Goal: Task Accomplishment & Management: Manage account settings

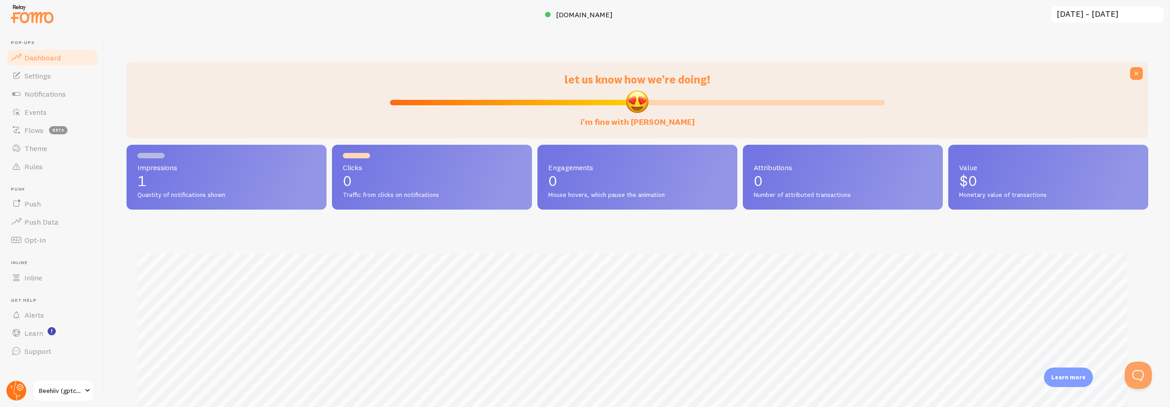
click at [15, 387] on icon at bounding box center [17, 391] width 7 height 20
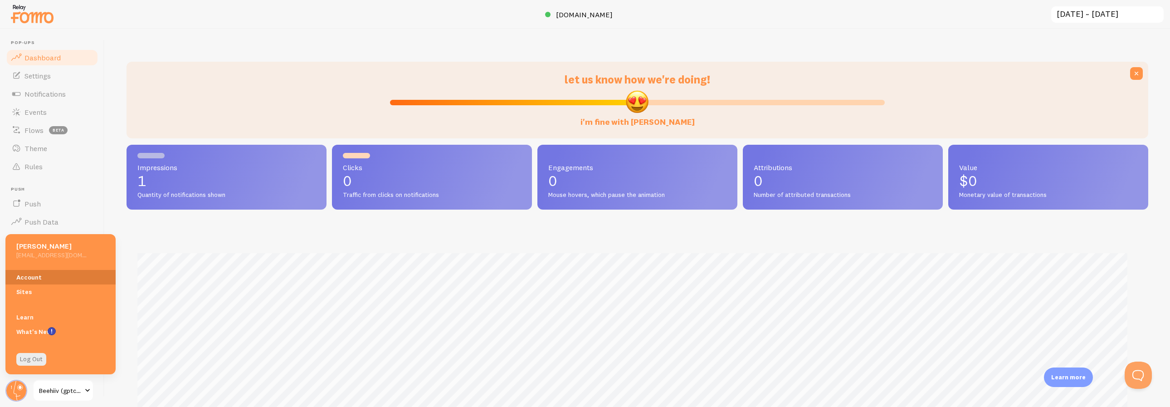
click at [45, 280] on link "Account" at bounding box center [60, 277] width 110 height 15
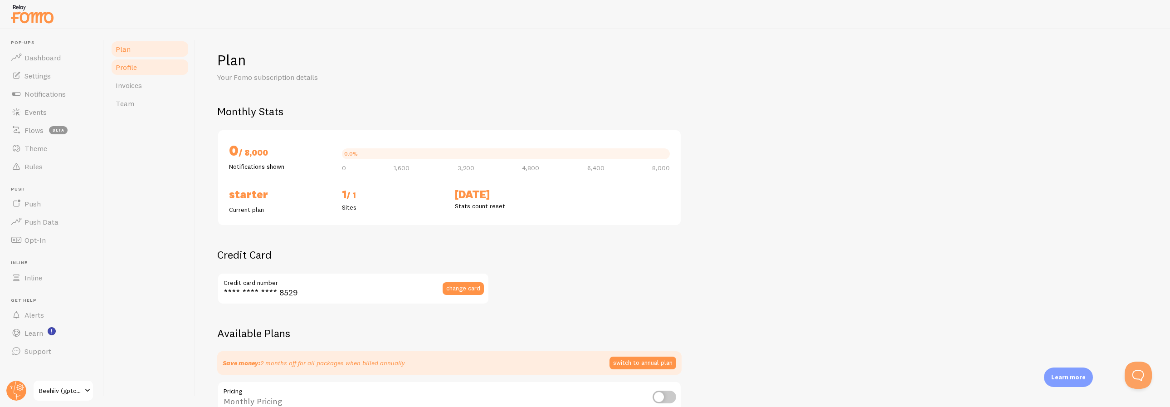
click at [136, 70] on span "Profile" at bounding box center [126, 67] width 21 height 9
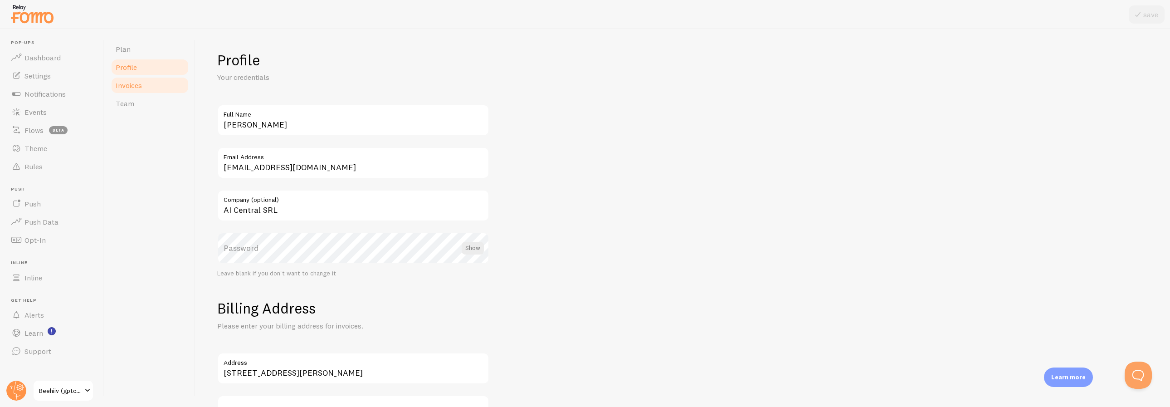
click at [137, 81] on span "Invoices" at bounding box center [129, 85] width 26 height 9
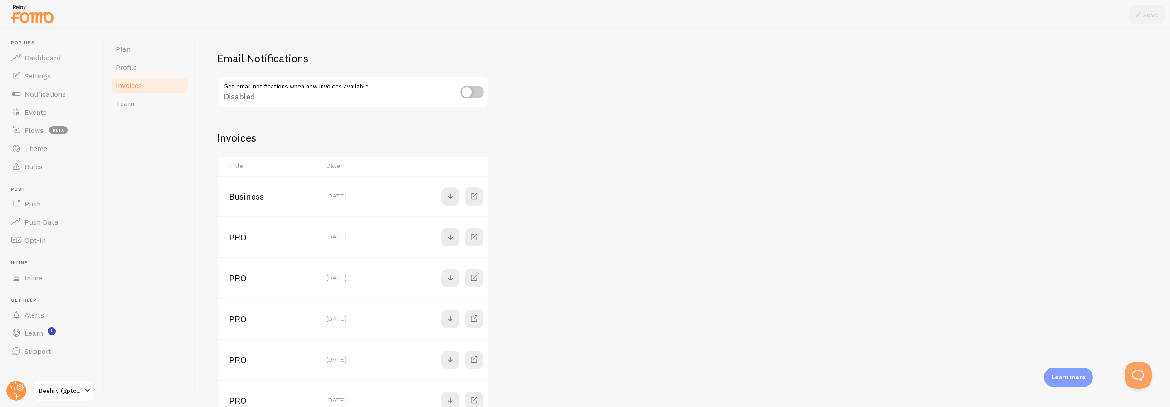
scroll to position [54, 0]
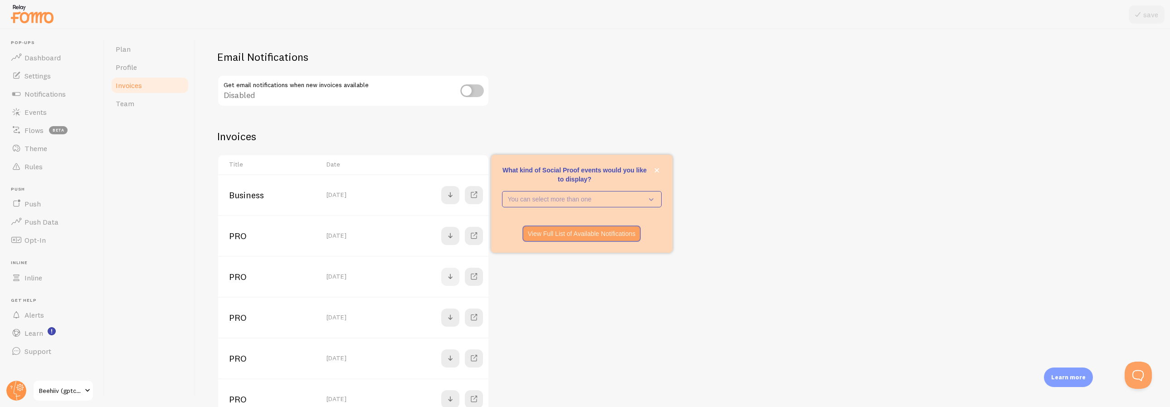
click at [454, 271] on span at bounding box center [450, 276] width 11 height 11
